Goal: Task Accomplishment & Management: Complete application form

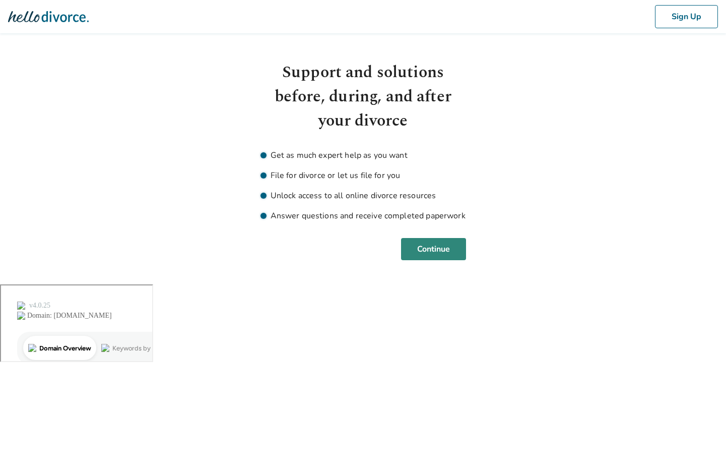
click at [449, 247] on button "Continue" at bounding box center [433, 249] width 65 height 22
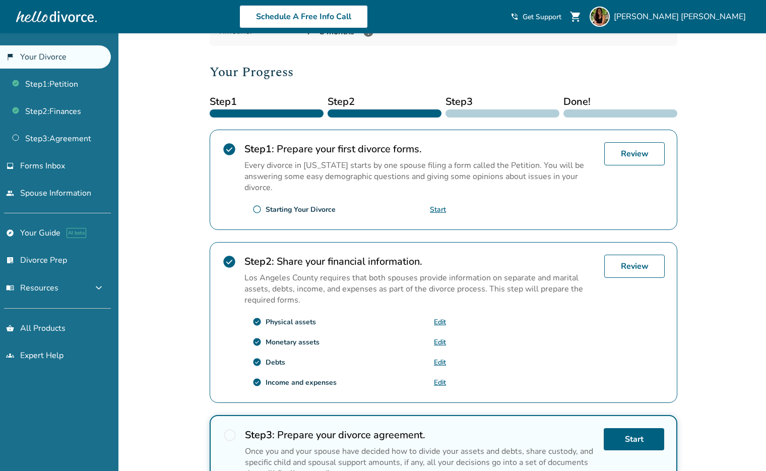
scroll to position [208, 0]
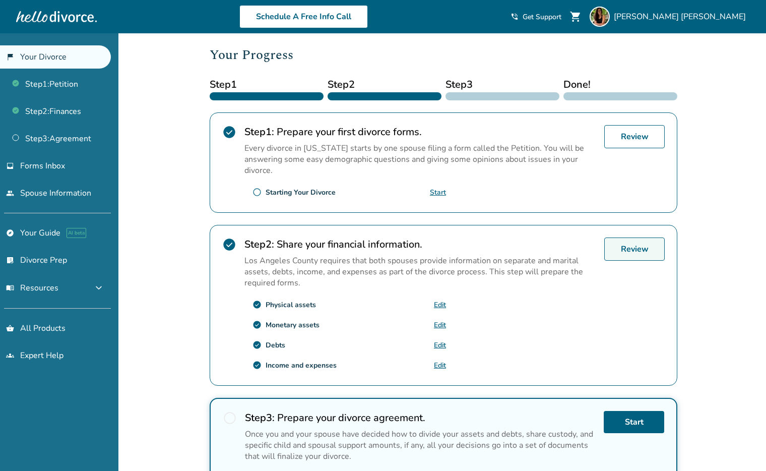
click at [645, 237] on link "Review" at bounding box center [634, 248] width 60 height 23
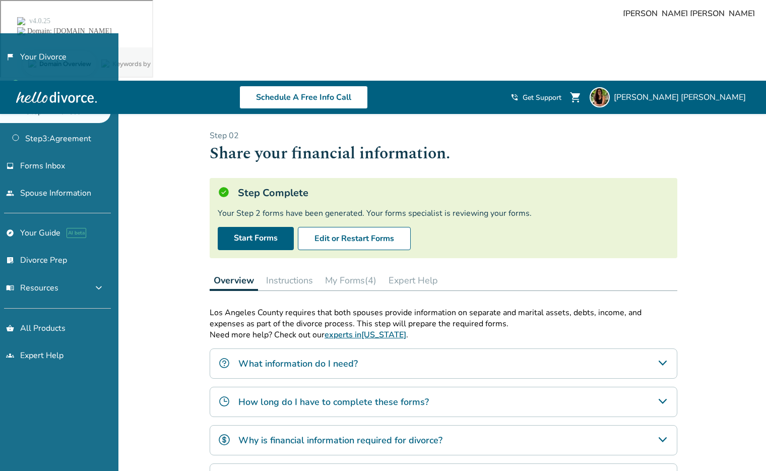
click at [367, 270] on button "My Forms (4)" at bounding box center [350, 280] width 59 height 20
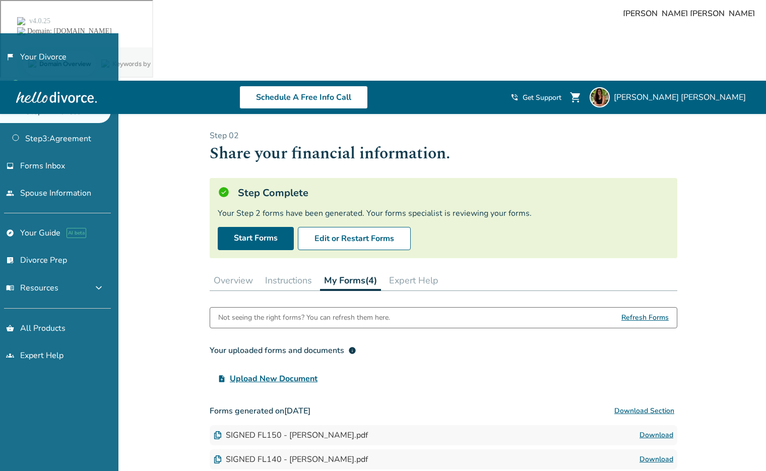
click at [650, 307] on span "Refresh Forms" at bounding box center [644, 317] width 47 height 20
click at [296, 270] on button "Instructions" at bounding box center [288, 280] width 55 height 20
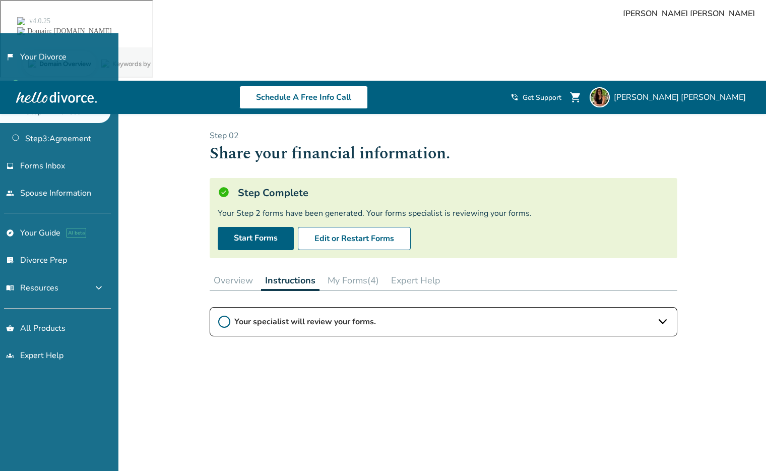
click at [235, 270] on button "Overview" at bounding box center [233, 280] width 47 height 20
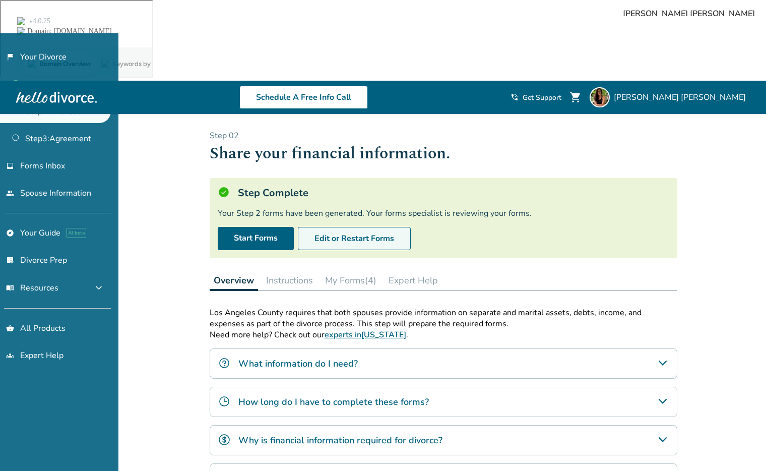
click at [349, 227] on button "Edit or Restart Forms" at bounding box center [354, 238] width 113 height 23
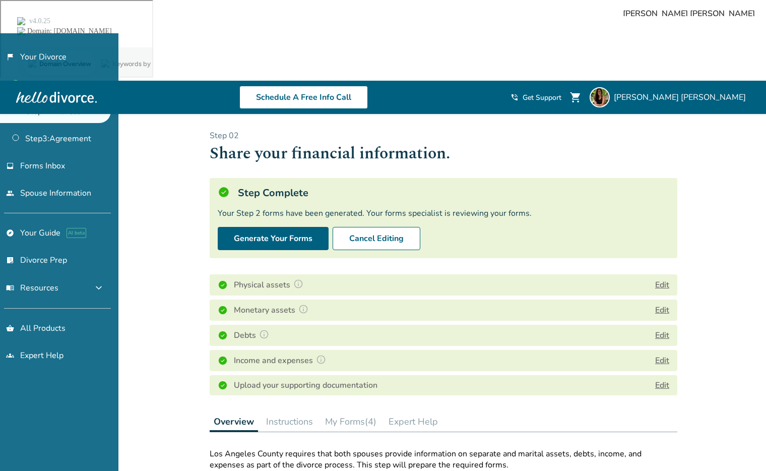
click at [658, 279] on button "Edit" at bounding box center [662, 285] width 14 height 12
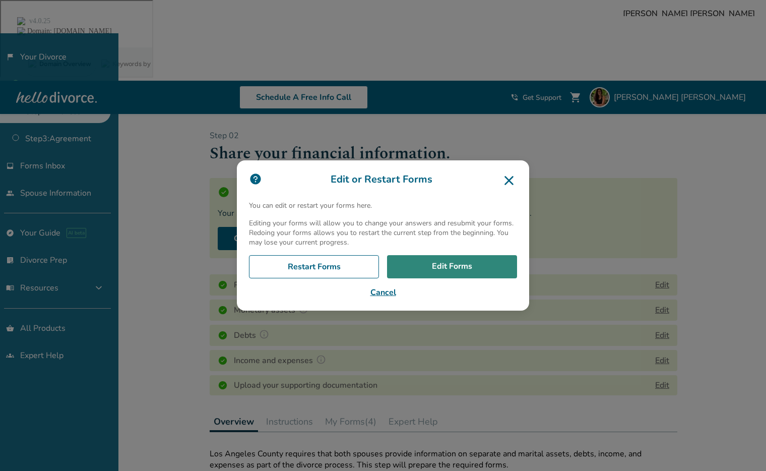
click at [464, 261] on link "Edit Forms" at bounding box center [452, 266] width 130 height 23
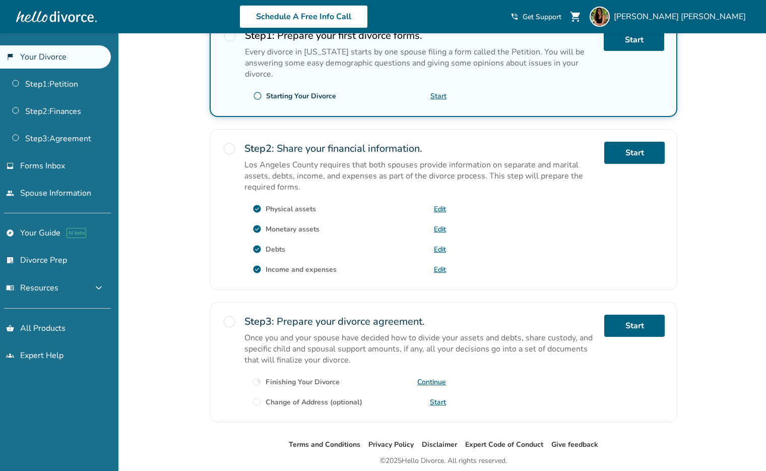
scroll to position [225, 0]
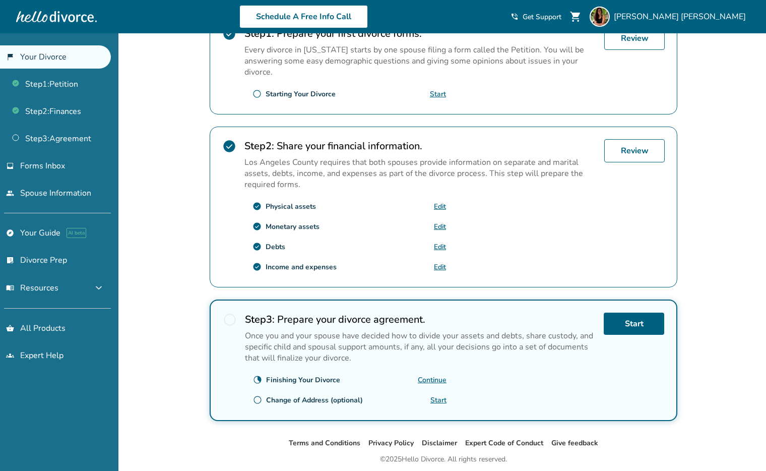
click at [438, 227] on link "Edit" at bounding box center [440, 227] width 12 height 10
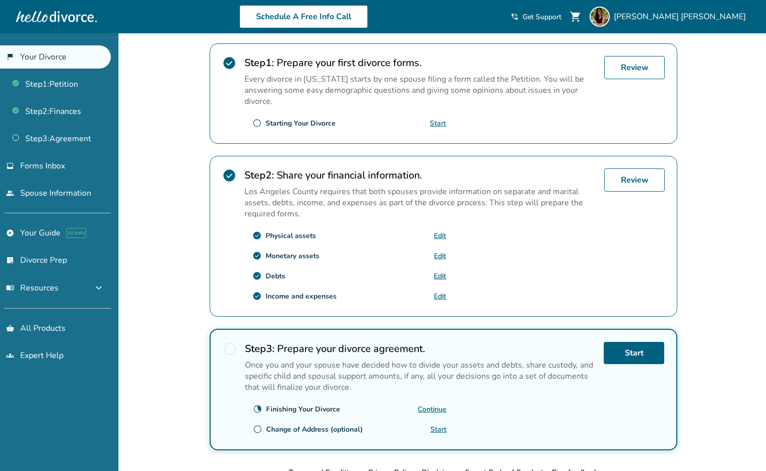
scroll to position [198, 0]
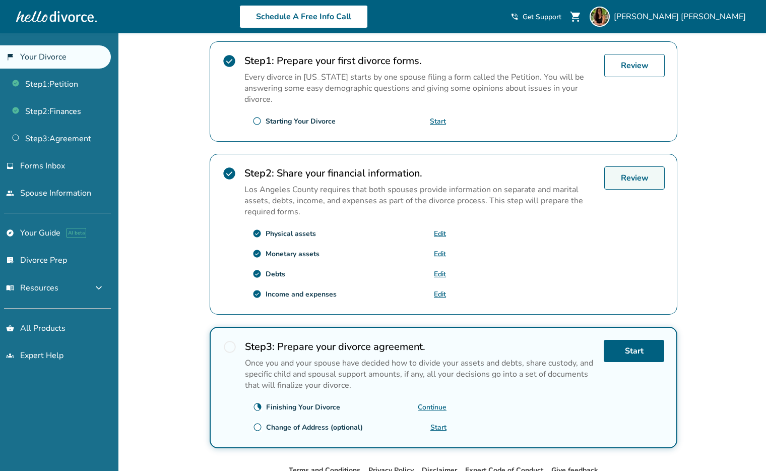
click at [640, 182] on link "Review" at bounding box center [634, 177] width 60 height 23
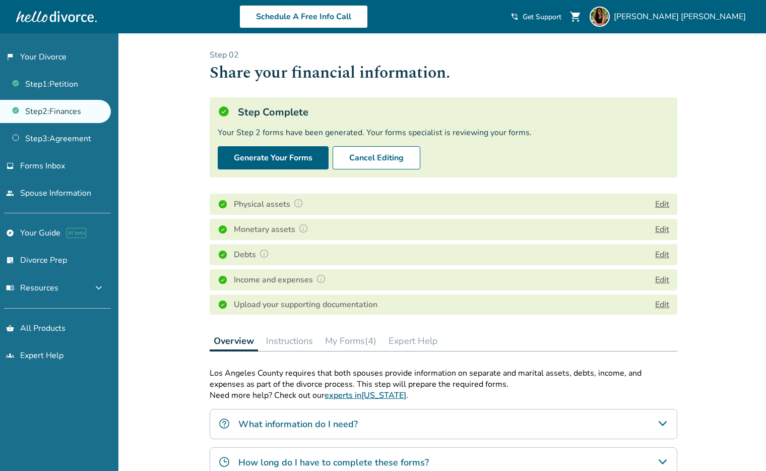
click at [357, 344] on button "My Forms (4)" at bounding box center [350, 341] width 59 height 20
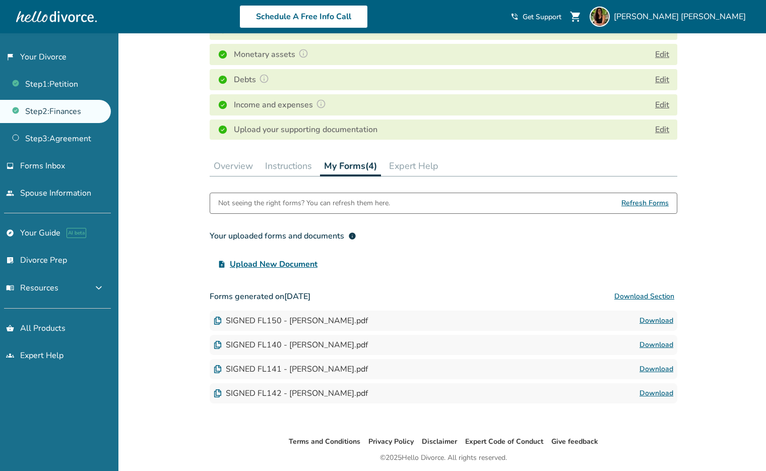
scroll to position [210, 0]
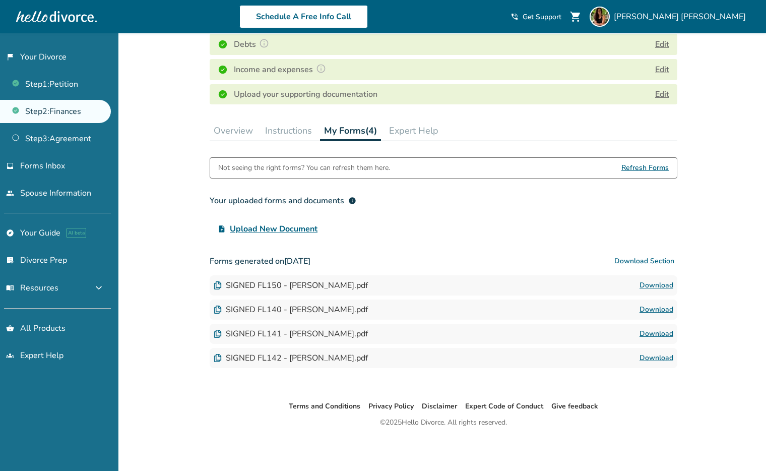
click at [294, 126] on button "Instructions" at bounding box center [288, 130] width 55 height 20
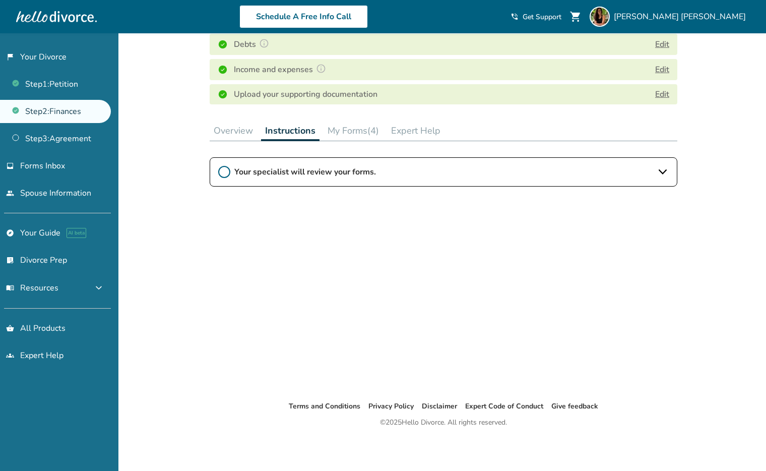
click at [375, 127] on button "My Forms (4)" at bounding box center [352, 130] width 59 height 20
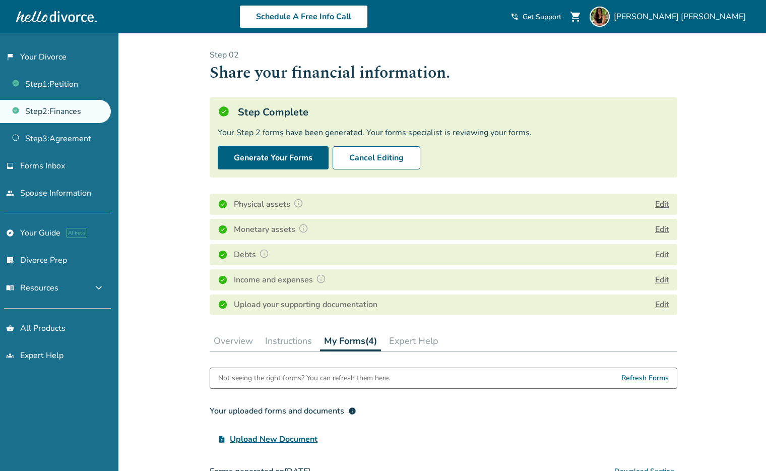
click at [731, 122] on div "Added to cart Step 0 2 Share your financial information. Step Complete Your Ste…" at bounding box center [383, 356] width 766 height 647
click at [661, 205] on button "Edit" at bounding box center [662, 204] width 14 height 12
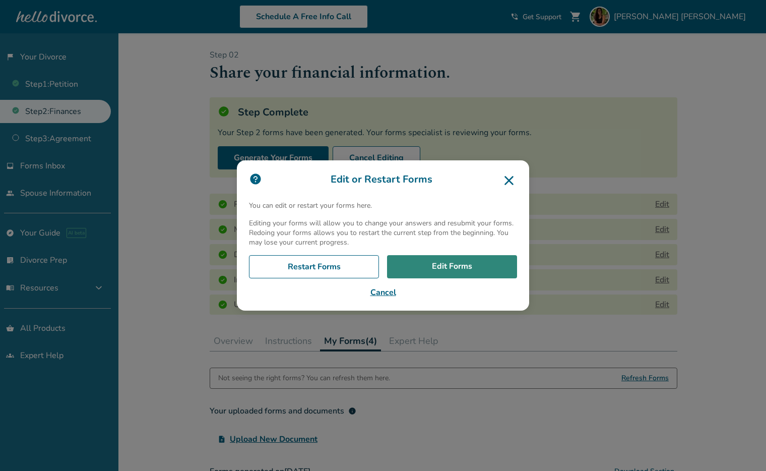
click at [477, 268] on link "Edit Forms" at bounding box center [452, 266] width 130 height 23
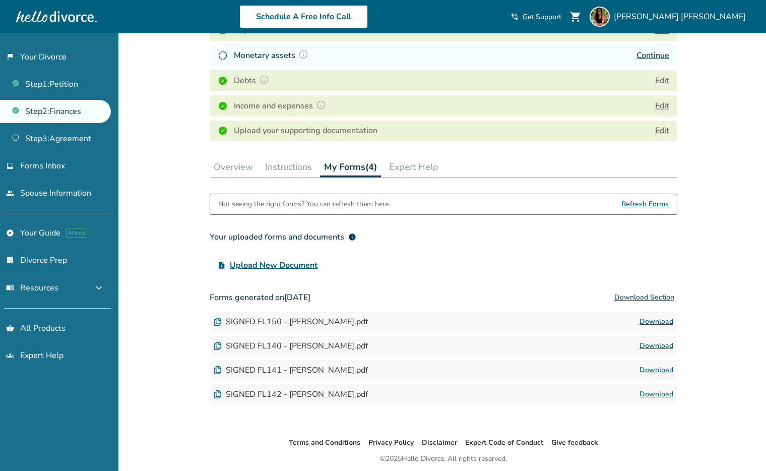
scroll to position [175, 0]
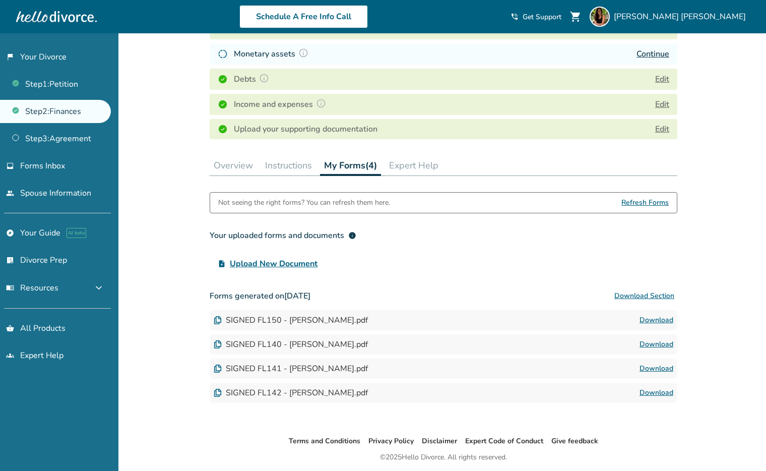
click at [653, 392] on link "Download" at bounding box center [656, 392] width 34 height 12
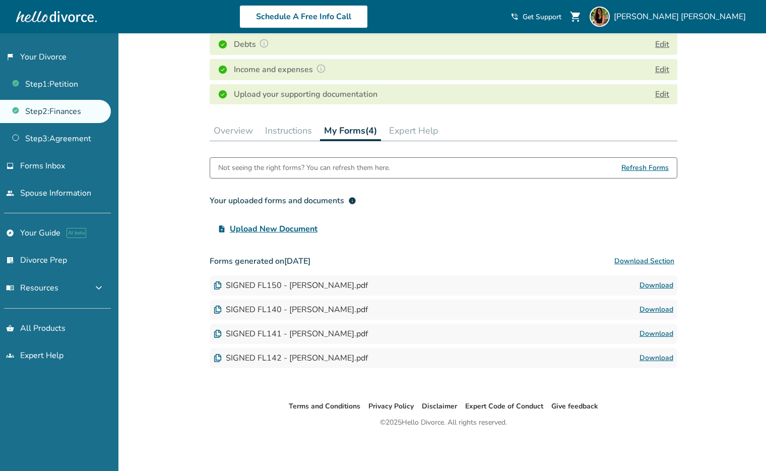
click at [651, 335] on link "Download" at bounding box center [656, 333] width 34 height 12
click at [663, 312] on link "Download" at bounding box center [656, 309] width 34 height 12
click at [657, 287] on link "Download" at bounding box center [656, 285] width 34 height 12
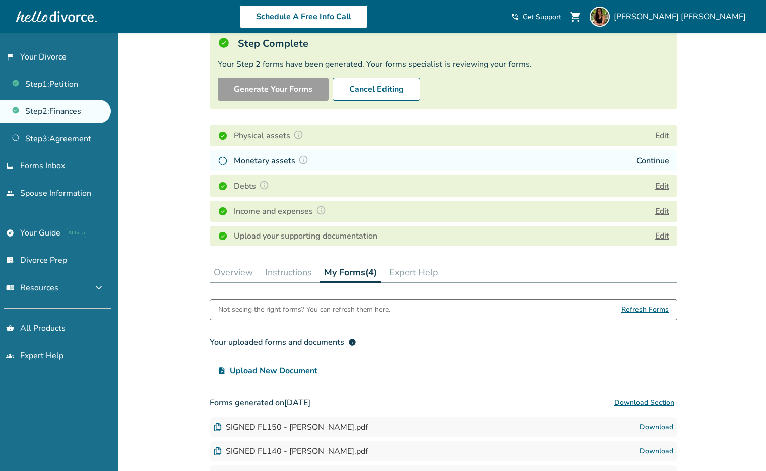
scroll to position [68, 0]
click at [661, 163] on link "Continue" at bounding box center [652, 161] width 33 height 11
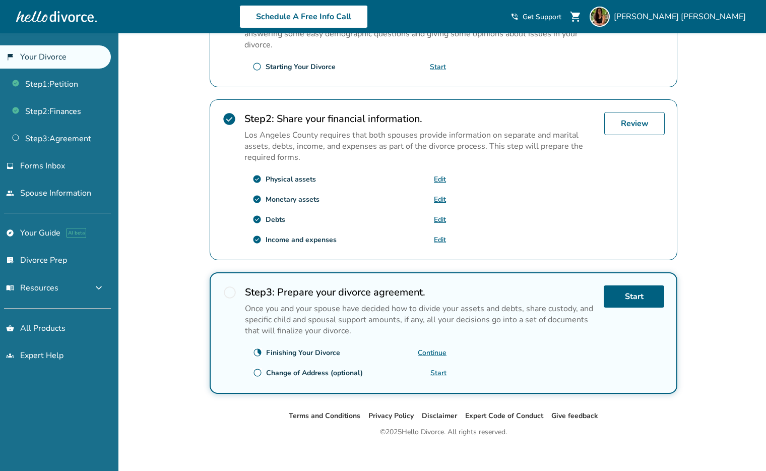
scroll to position [251, 0]
click at [441, 202] on link "Edit" at bounding box center [440, 200] width 12 height 10
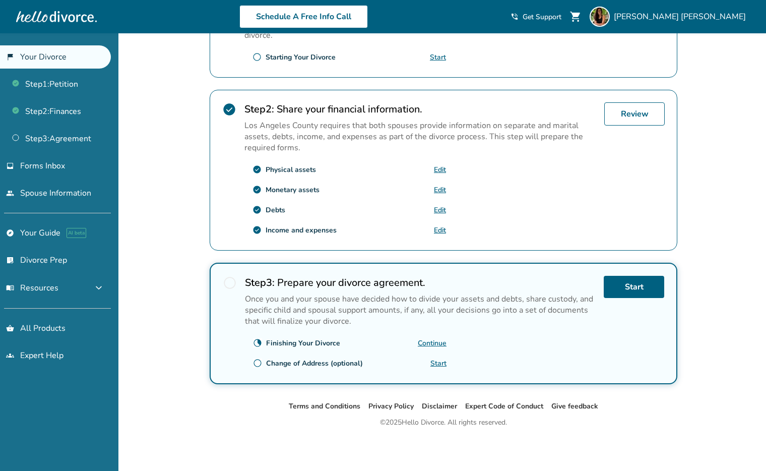
click at [442, 231] on link "Edit" at bounding box center [440, 230] width 12 height 10
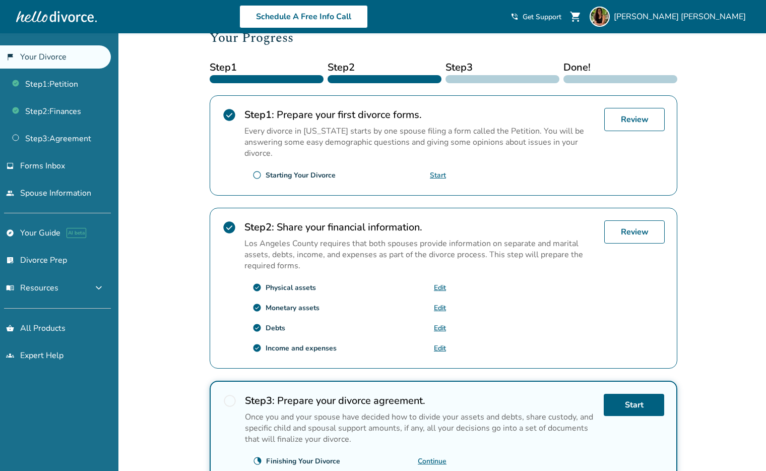
scroll to position [0, 0]
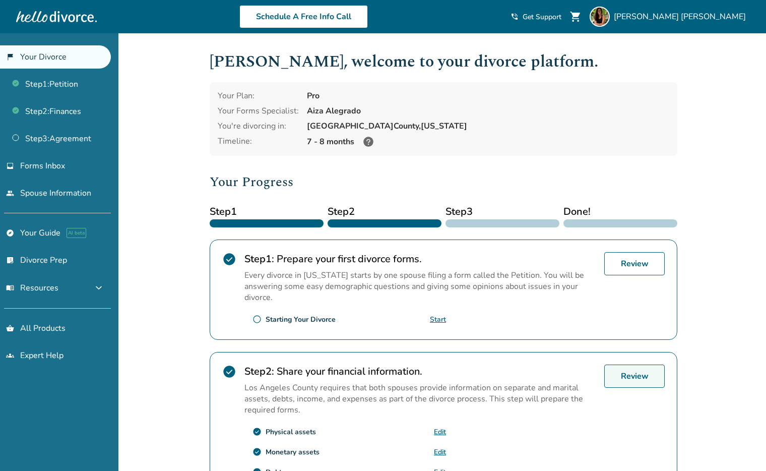
click at [628, 379] on link "Review" at bounding box center [634, 375] width 60 height 23
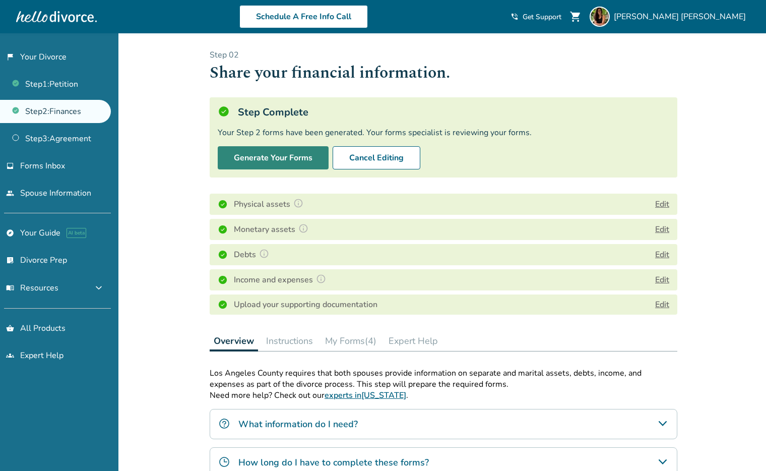
click at [278, 161] on button "Generate Your Forms" at bounding box center [273, 157] width 111 height 23
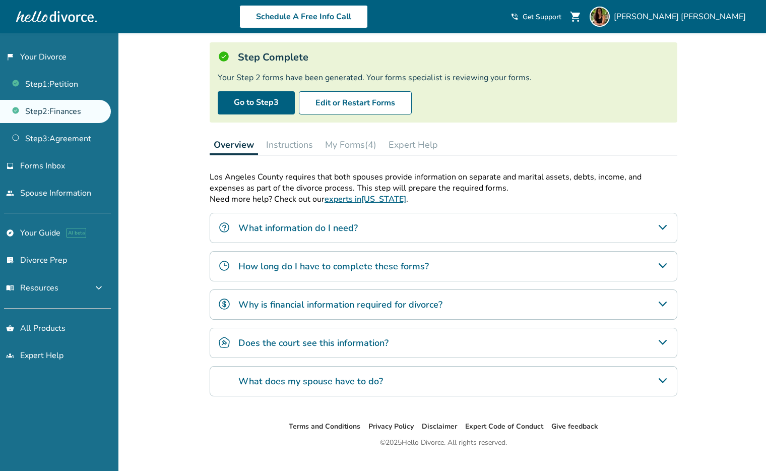
scroll to position [47, 0]
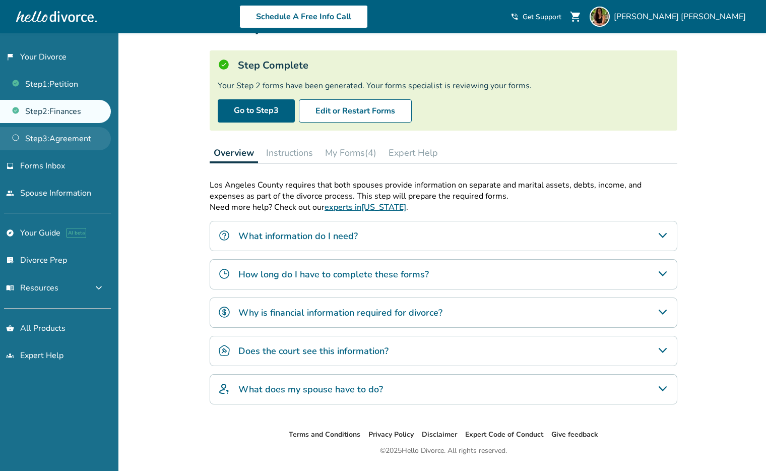
click at [49, 144] on link "Step 3 : Agreement" at bounding box center [55, 138] width 111 height 23
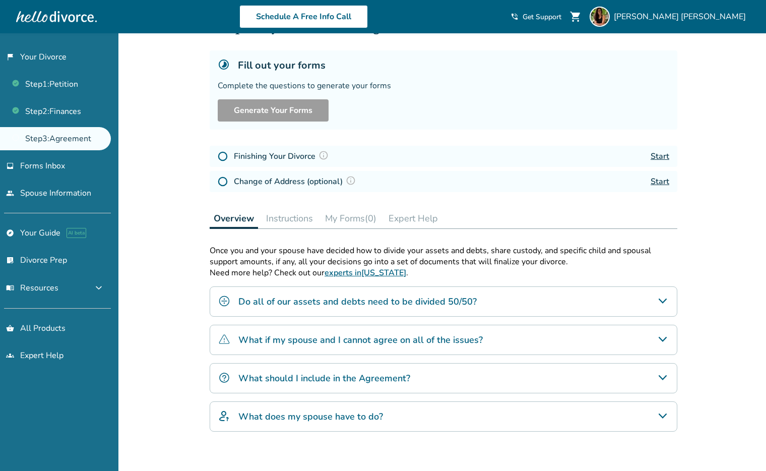
click at [657, 303] on icon "Do all of our assets and debts need to be divided 50/50?" at bounding box center [663, 301] width 12 height 12
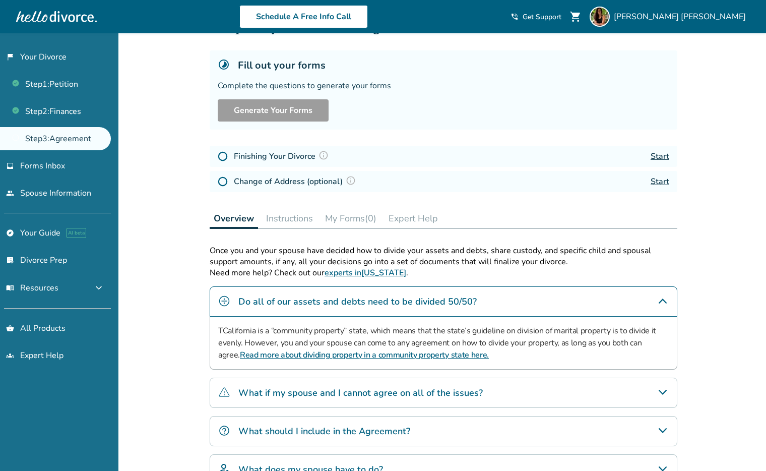
click at [568, 390] on div "What if my spouse and I cannot agree on all of the issues?" at bounding box center [444, 392] width 468 height 30
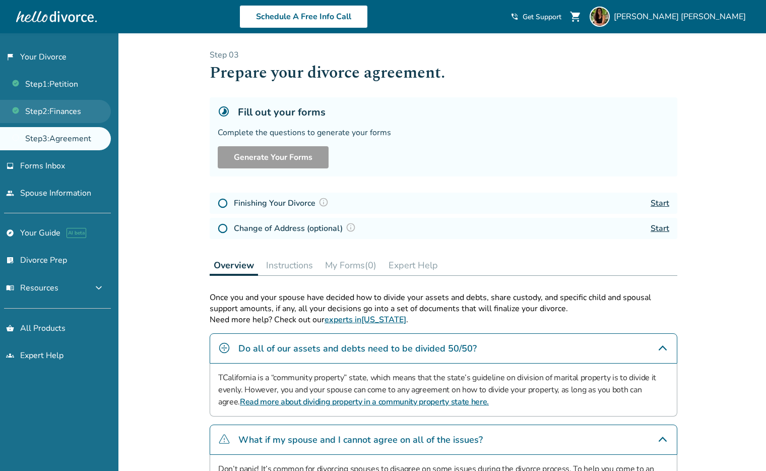
click at [77, 112] on link "Step 2 : Finances" at bounding box center [55, 111] width 111 height 23
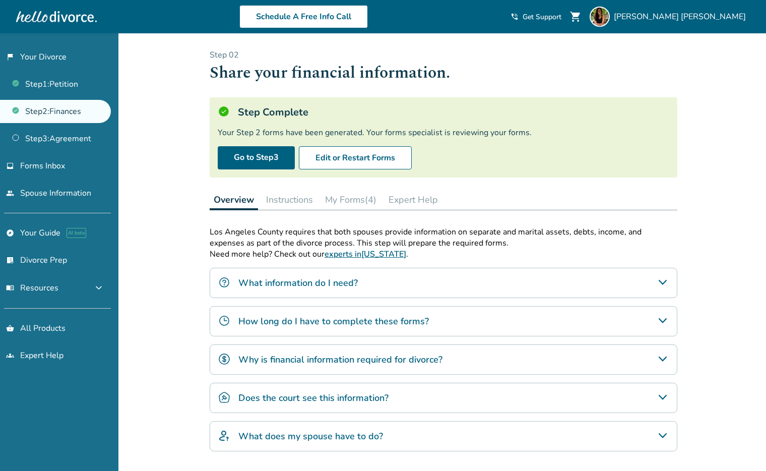
click at [371, 200] on button "My Forms (4)" at bounding box center [350, 199] width 59 height 20
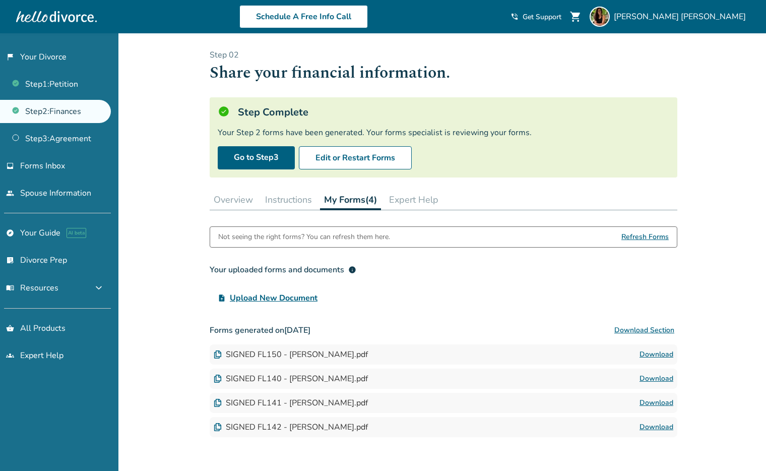
click at [323, 430] on div "SIGNED FL142 - Omar Sher.pdf" at bounding box center [291, 426] width 154 height 11
click at [648, 428] on link "Download" at bounding box center [656, 427] width 34 height 12
click at [290, 201] on button "Instructions" at bounding box center [288, 199] width 55 height 20
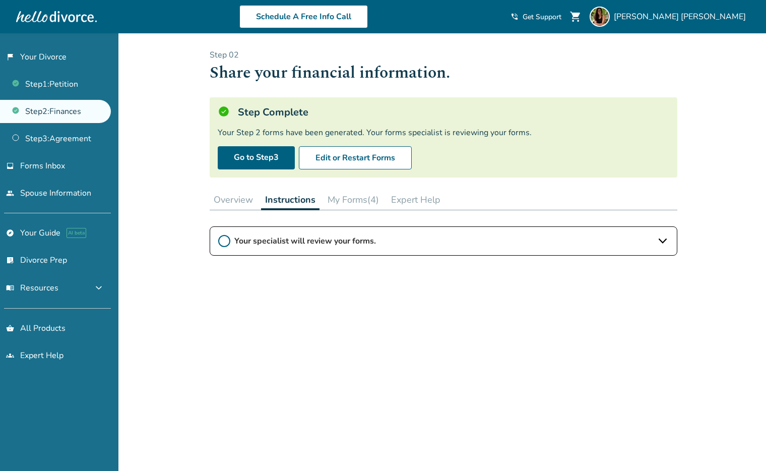
click at [241, 206] on button "Overview" at bounding box center [233, 199] width 47 height 20
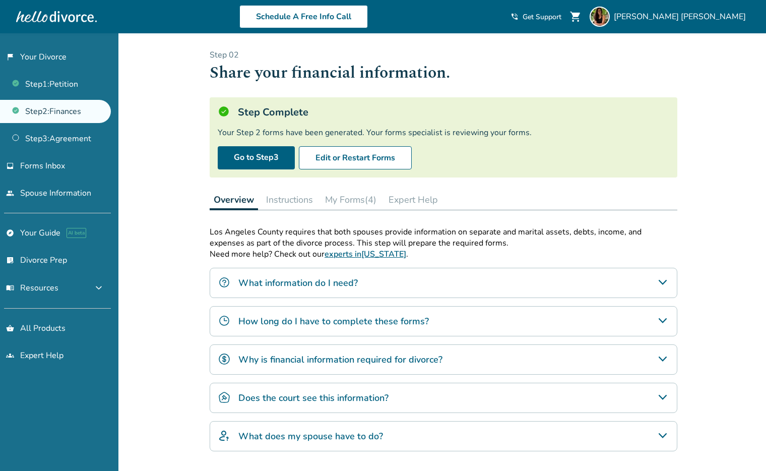
click at [345, 201] on button "My Forms (4)" at bounding box center [350, 199] width 59 height 20
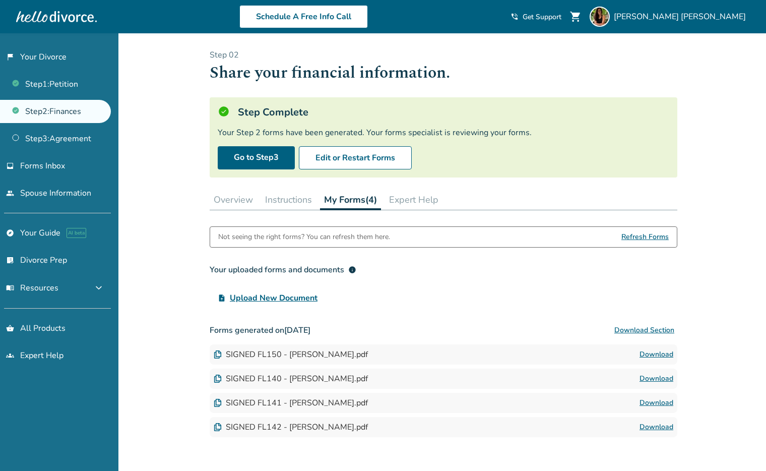
click at [663, 376] on link "Download" at bounding box center [656, 378] width 34 height 12
click at [658, 429] on link "Download" at bounding box center [656, 427] width 34 height 12
click at [37, 196] on link "people Spouse Information" at bounding box center [55, 192] width 111 height 23
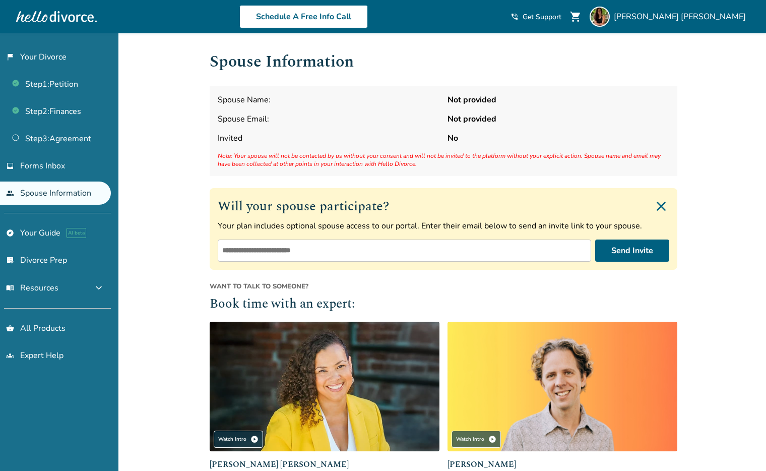
click at [664, 208] on img "Close invite form" at bounding box center [661, 206] width 16 height 16
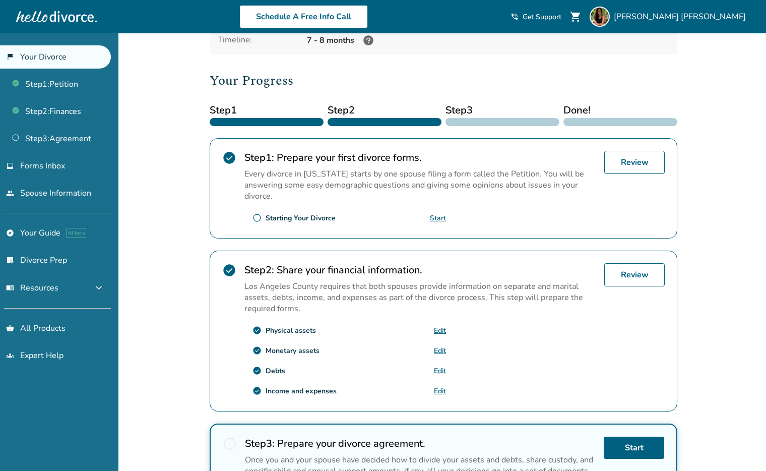
scroll to position [211, 0]
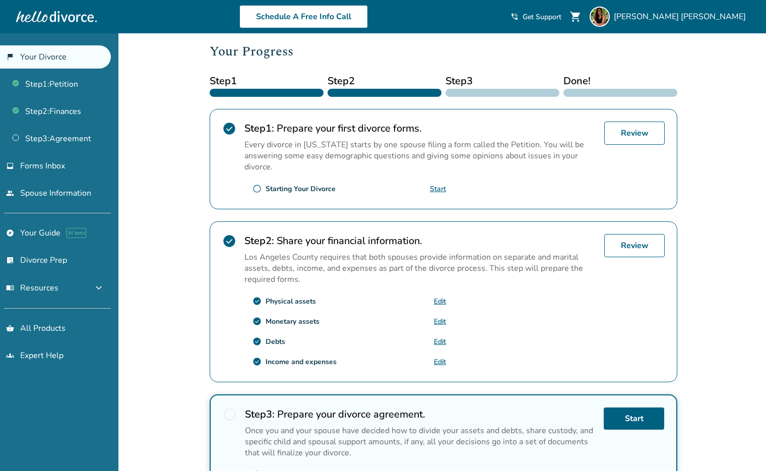
click at [441, 296] on link "Edit" at bounding box center [440, 301] width 12 height 10
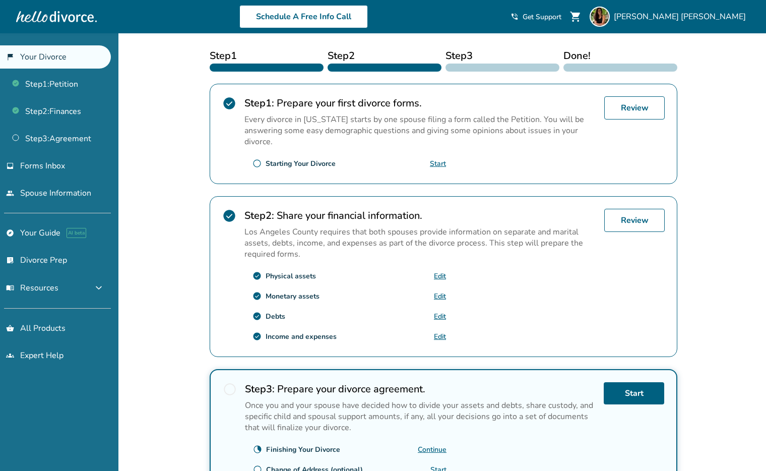
scroll to position [237, 0]
click at [440, 271] on link "Edit" at bounding box center [440, 276] width 12 height 10
click at [623, 381] on link "Start" at bounding box center [634, 392] width 60 height 22
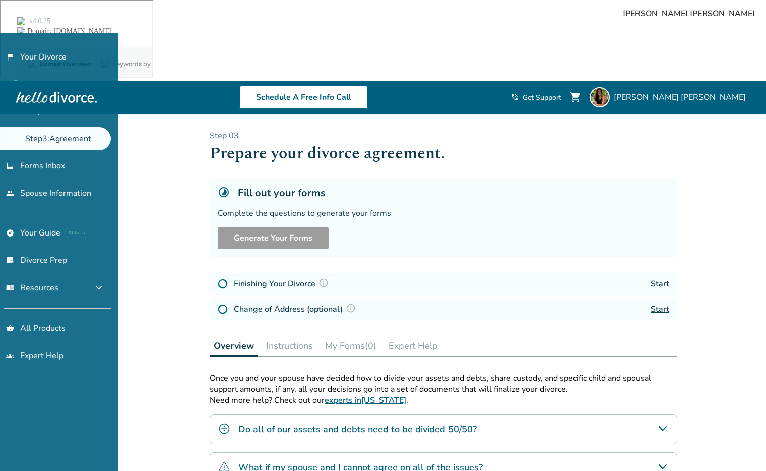
click at [664, 278] on link "Start" at bounding box center [659, 283] width 19 height 11
